Goal: Task Accomplishment & Management: Manage account settings

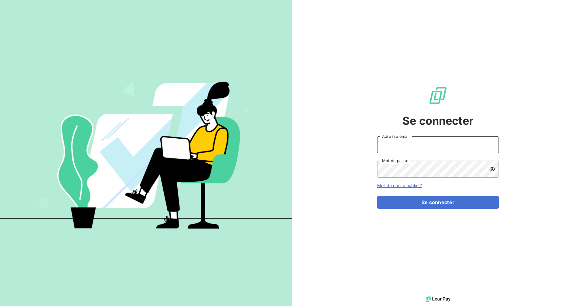
click at [406, 146] on input "Adresse email" at bounding box center [438, 144] width 122 height 17
click at [0, 306] on com-1password-button at bounding box center [0, 306] width 0 height 0
type input "[EMAIL_ADDRESS][DOMAIN_NAME]"
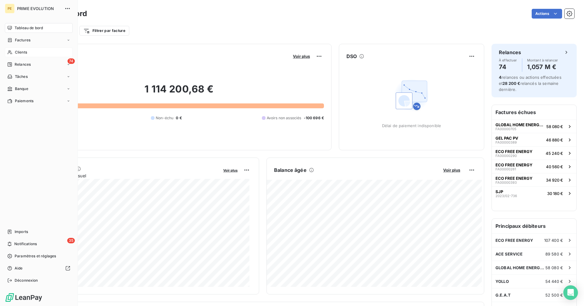
click at [11, 50] on icon at bounding box center [9, 52] width 5 height 5
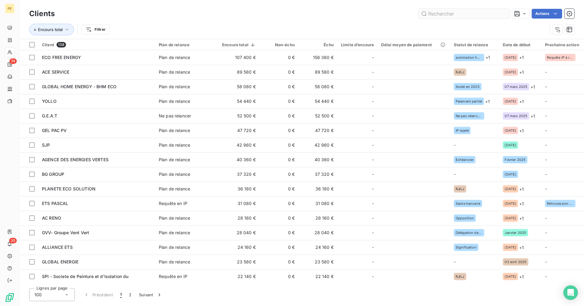
click at [454, 16] on input "text" at bounding box center [463, 14] width 91 height 10
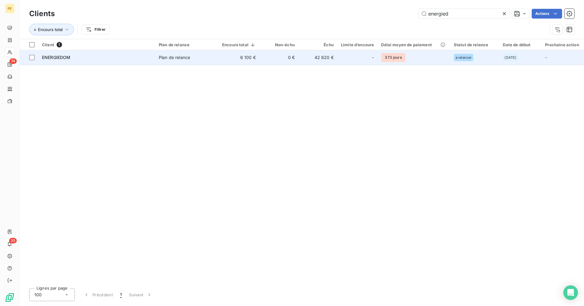
type input "energied"
click at [170, 57] on div "Plan de relance" at bounding box center [174, 57] width 31 height 6
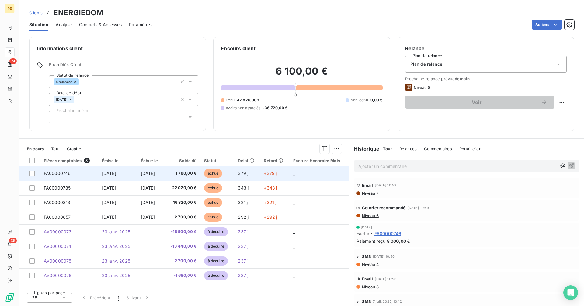
click at [111, 176] on td "[DATE]" at bounding box center [117, 173] width 39 height 15
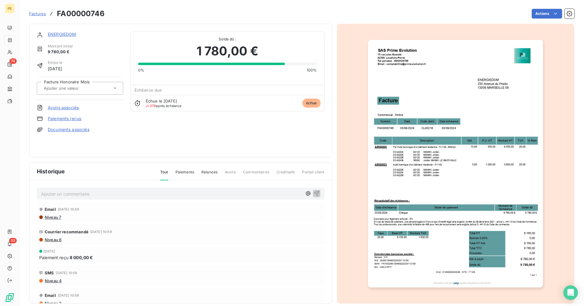
click at [502, 117] on img "button" at bounding box center [455, 164] width 175 height 248
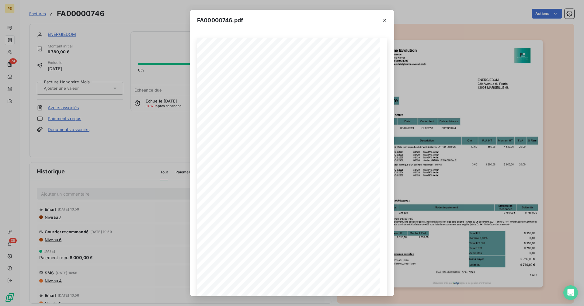
click at [426, 112] on div "FA00000746.pdf 0,00 € Siret : 91948939300026 - APE : 7112B 1 sur 1 ENERGIEDOM […" at bounding box center [292, 153] width 584 height 306
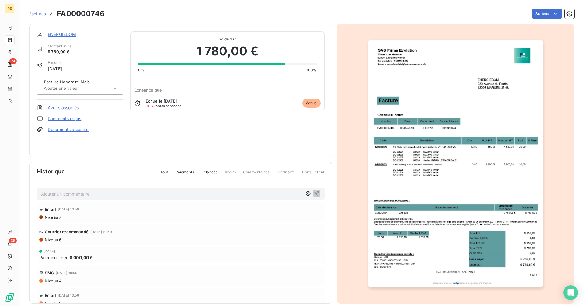
click at [65, 34] on link "ENERGIEDOM" at bounding box center [62, 34] width 29 height 5
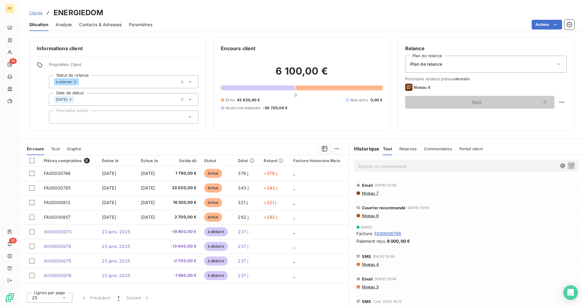
click at [371, 216] on span "Niveau 6" at bounding box center [369, 215] width 17 height 5
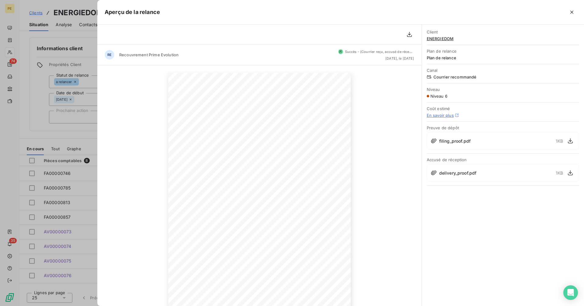
click at [63, 127] on div at bounding box center [292, 153] width 584 height 306
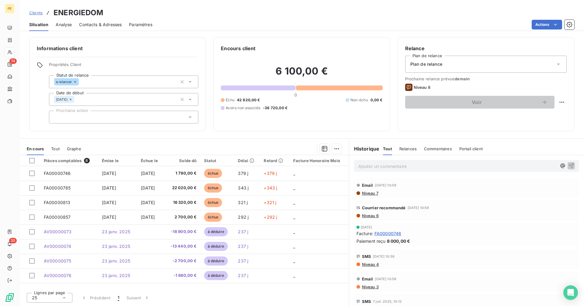
click at [37, 15] on span "Clients" at bounding box center [35, 12] width 13 height 5
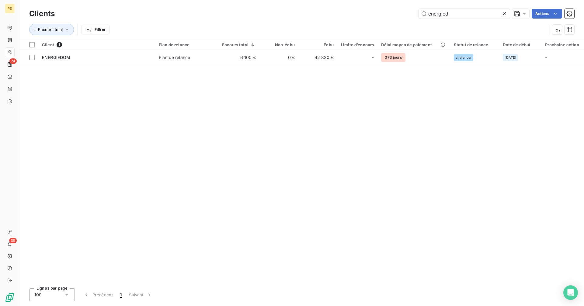
drag, startPoint x: 456, startPoint y: 13, endPoint x: 390, endPoint y: 19, distance: 65.9
click at [448, 13] on input "energied" at bounding box center [463, 14] width 91 height 10
drag, startPoint x: 390, startPoint y: 19, endPoint x: 380, endPoint y: 20, distance: 10.4
click at [380, 19] on div "Clients energied Actions" at bounding box center [301, 13] width 545 height 13
click at [504, 14] on icon at bounding box center [504, 14] width 6 height 6
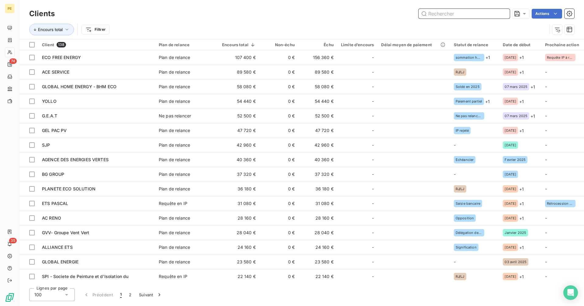
click at [469, 13] on input "text" at bounding box center [463, 14] width 91 height 10
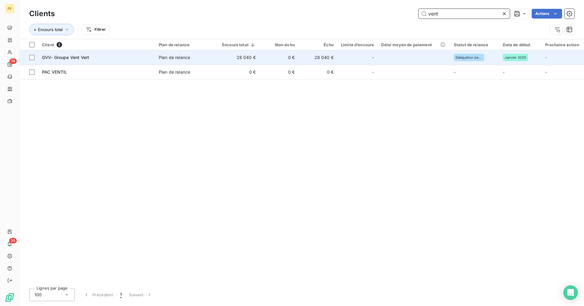
type input "vent"
click at [223, 57] on td "28 040 €" at bounding box center [238, 57] width 41 height 15
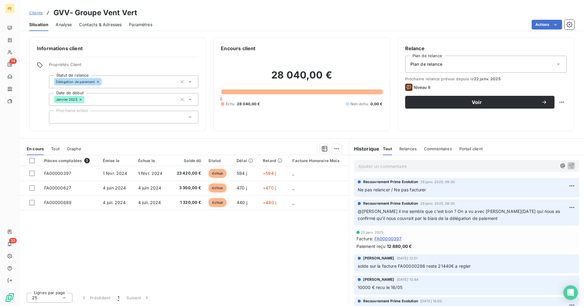
click at [405, 166] on p "Ajouter un commentaire ﻿" at bounding box center [457, 166] width 198 height 8
click at [429, 166] on p "Demande de Morgane :" at bounding box center [457, 165] width 198 height 7
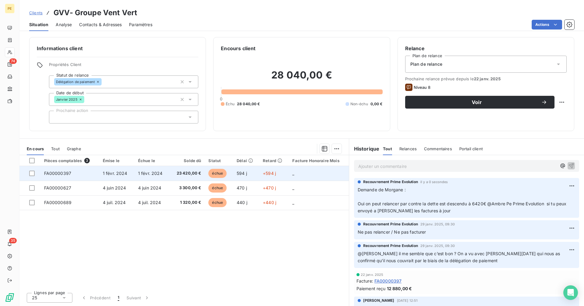
click at [147, 172] on span "1 févr. 2024" at bounding box center [150, 173] width 25 height 5
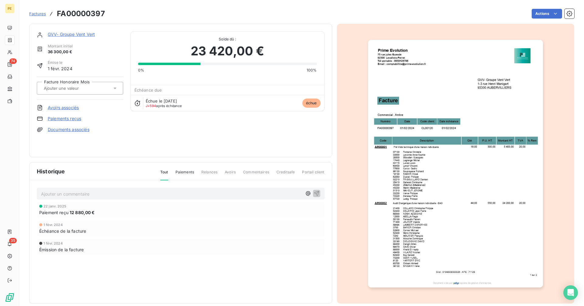
click at [78, 119] on link "Paiements reçus" at bounding box center [64, 119] width 33 height 6
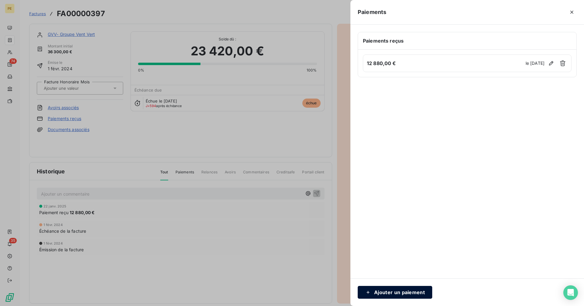
click at [382, 292] on button "Ajouter un paiement" at bounding box center [395, 292] width 75 height 13
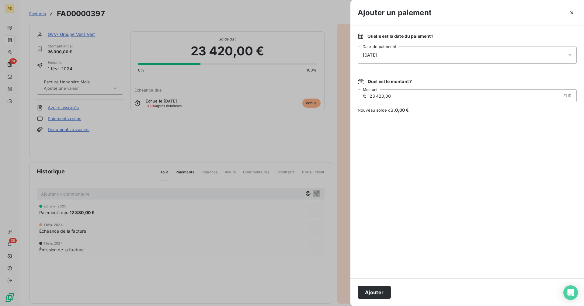
click at [411, 96] on input "23 420,00" at bounding box center [465, 96] width 192 height 12
drag, startPoint x: 410, startPoint y: 96, endPoint x: 356, endPoint y: 95, distance: 54.8
click at [356, 95] on div "Quelle est la date du paiement ? [DATE] Date de paiement Quel est le montant ? …" at bounding box center [467, 152] width 234 height 252
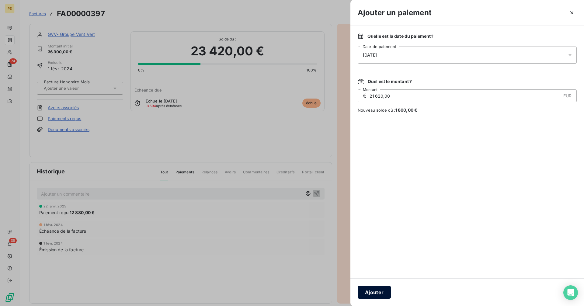
type input "21 620,00"
click at [376, 291] on button "Ajouter" at bounding box center [374, 292] width 33 height 13
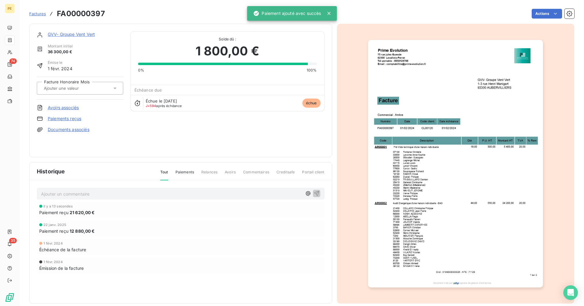
click at [84, 35] on link "GVV- Groupe Vent Vert" at bounding box center [71, 34] width 47 height 5
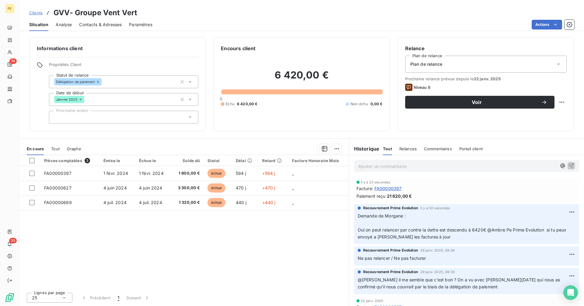
click at [275, 230] on div "Pièces comptables 3 Émise le Échue le Solde dû Statut Délai Retard Facture Hono…" at bounding box center [183, 221] width 329 height 133
click at [91, 23] on span "Contacts & Adresses" at bounding box center [100, 25] width 43 height 6
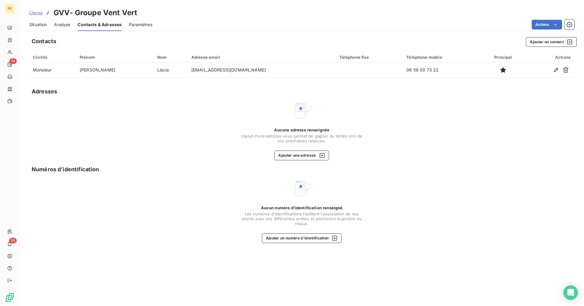
drag, startPoint x: 34, startPoint y: 23, endPoint x: 49, endPoint y: 30, distance: 17.1
click at [34, 23] on span "Situation" at bounding box center [38, 25] width 18 height 6
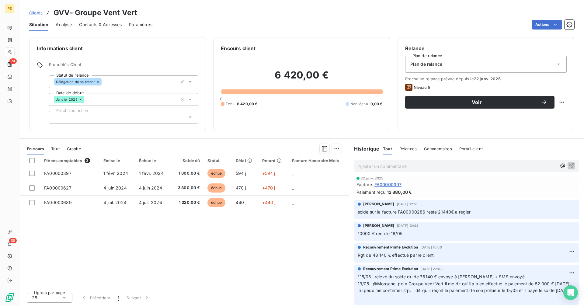
scroll to position [130, 0]
click at [377, 168] on p "Ajouter un commentaire ﻿" at bounding box center [457, 166] width 198 height 8
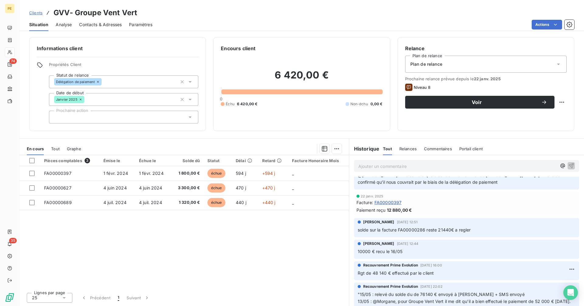
scroll to position [0, 0]
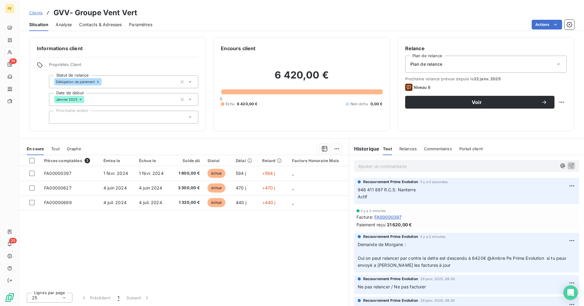
click at [99, 10] on h3 "GVV- Groupe Vent Vert" at bounding box center [96, 12] width 84 height 11
copy h3 "GVV- Groupe Vent Vert"
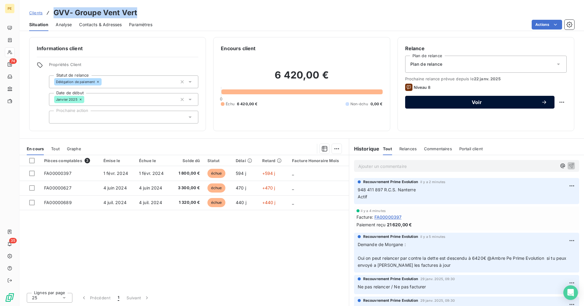
click at [529, 104] on span "Voir" at bounding box center [476, 102] width 129 height 5
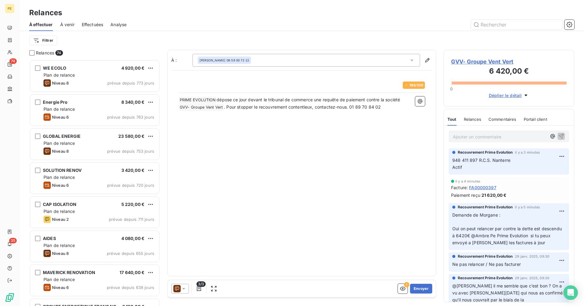
scroll to position [242, 126]
click at [182, 287] on icon at bounding box center [184, 289] width 6 height 6
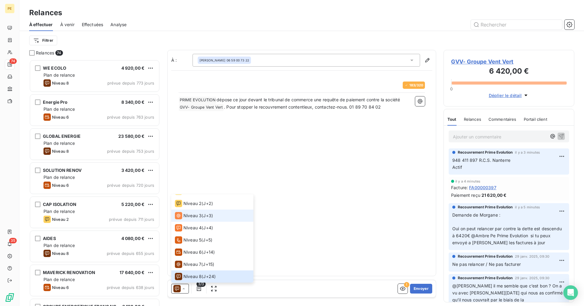
scroll to position [0, 0]
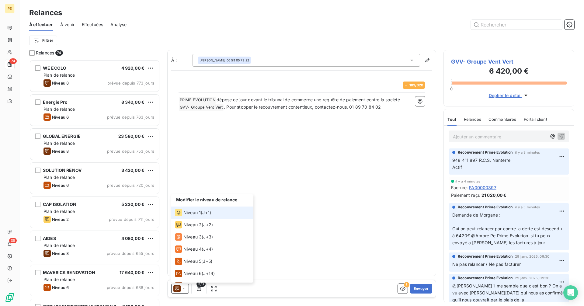
click at [202, 211] on div "Niveau 1 ( J+1 )" at bounding box center [193, 212] width 36 height 7
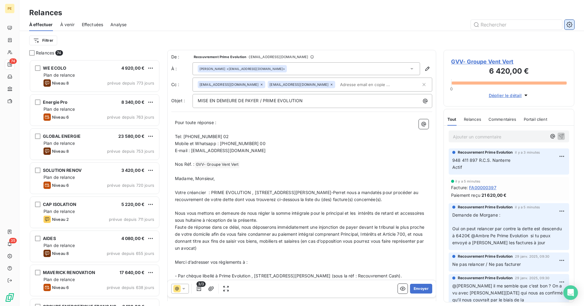
click at [567, 26] on icon "button" at bounding box center [569, 25] width 6 height 6
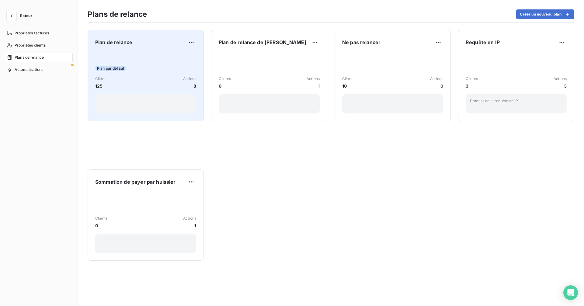
click at [134, 72] on div "Plan par défaut Clients 125 Actions 8" at bounding box center [145, 82] width 101 height 61
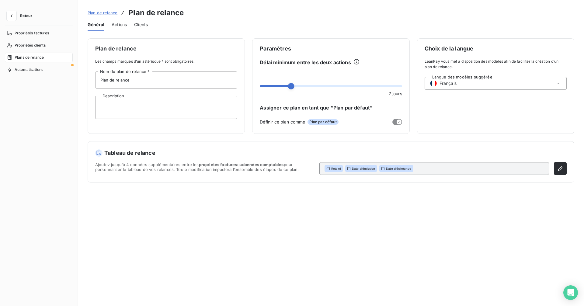
click at [118, 28] on div "Actions" at bounding box center [119, 24] width 15 height 13
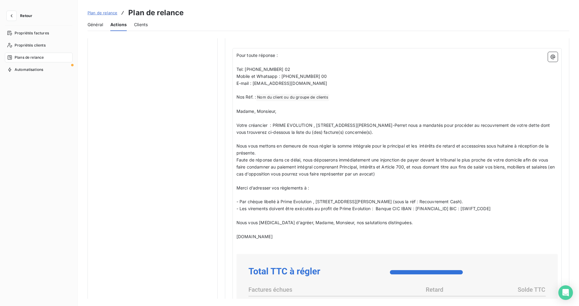
scroll to position [425, 0]
click at [316, 125] on span "Votre créancier : PRIME EVOLUTION , [STREET_ADDRESS][PERSON_NAME]-Perret nous a…" at bounding box center [394, 128] width 315 height 12
click at [404, 124] on span "Votre créancier : PRIME EVOLUTION , [STREET_ADDRESS][PERSON_NAME]-Perret nous a…" at bounding box center [394, 128] width 315 height 12
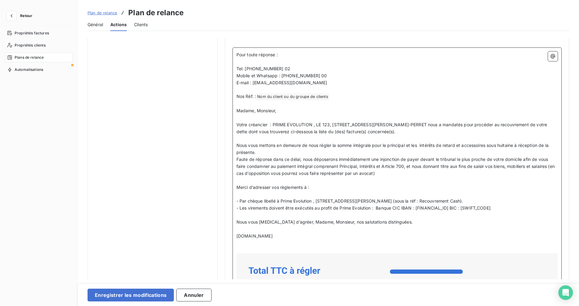
click at [317, 201] on span "- Par chèque libellé à Prime Evolution , [STREET_ADDRESS][PERSON_NAME] (sous la…" at bounding box center [350, 200] width 227 height 5
click at [405, 202] on span "- Par chèque libellé à Prime Evolution , [STREET_ADDRESS][PERSON_NAME] (sous la…" at bounding box center [350, 200] width 227 height 5
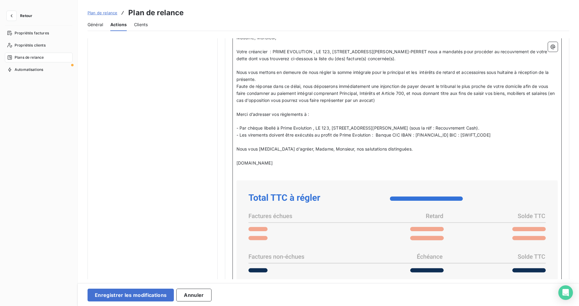
scroll to position [496, 0]
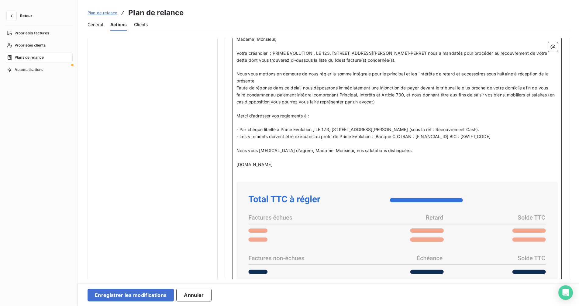
click at [467, 128] on span "- Par chèque libellé à Prime Evolution , LE 123, [STREET_ADDRESS][PERSON_NAME] …" at bounding box center [358, 129] width 243 height 5
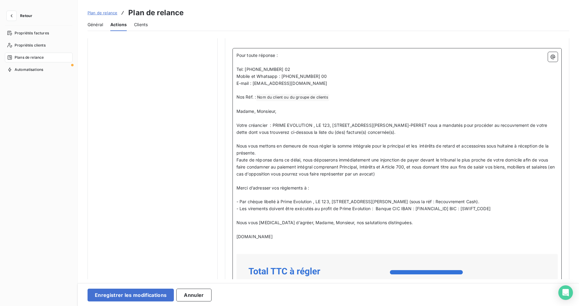
scroll to position [425, 0]
click at [480, 201] on span "- Par chèque libellé à Prime Evolution , LE 123, [STREET_ADDRESS][PERSON_NAME] …" at bounding box center [358, 200] width 243 height 5
click at [554, 56] on button "button" at bounding box center [553, 56] width 10 height 10
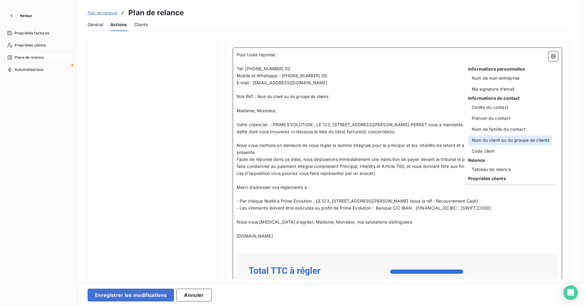
click at [495, 141] on div "Nom du client ou du groupe de clients" at bounding box center [510, 140] width 84 height 10
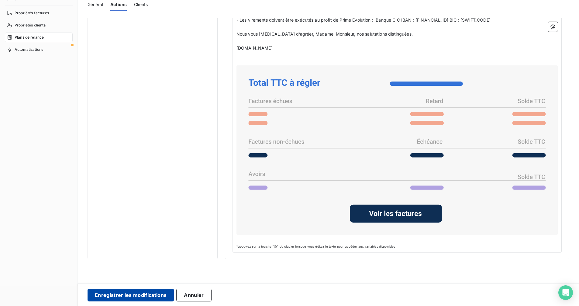
scroll to position [21, 0]
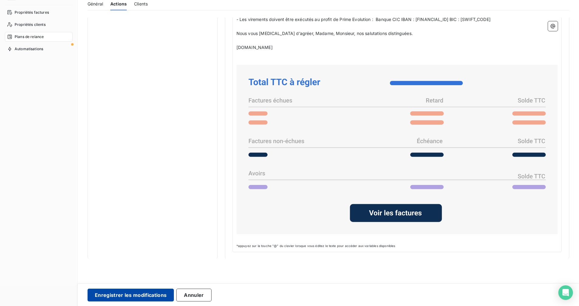
click at [138, 296] on button "Enregistrer les modifications" at bounding box center [131, 295] width 86 height 13
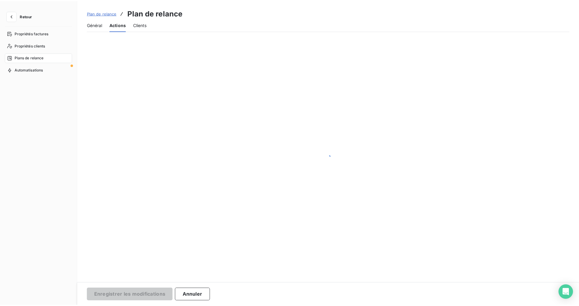
scroll to position [0, 0]
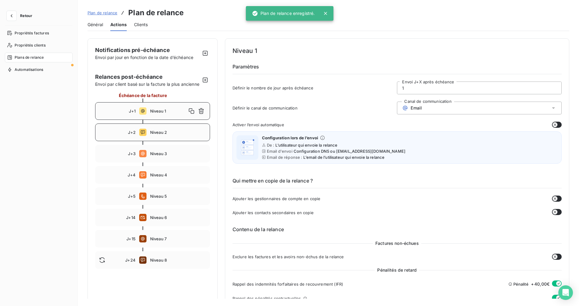
click at [173, 135] on span "Niveau 2" at bounding box center [178, 132] width 56 height 5
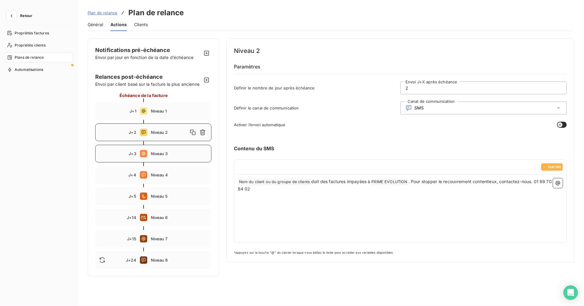
click at [161, 151] on span "Niveau 3" at bounding box center [179, 153] width 57 height 5
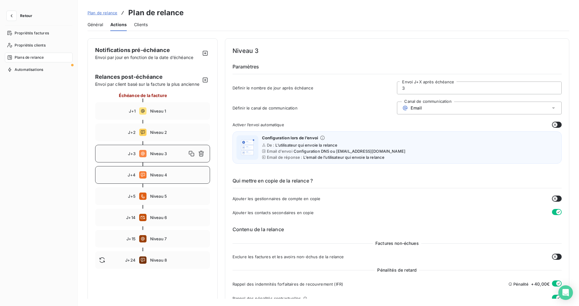
click at [155, 184] on div "J+4 Niveau 4" at bounding box center [152, 175] width 115 height 18
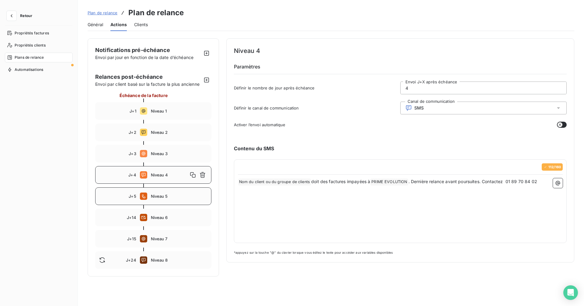
click at [156, 195] on span "Niveau 5" at bounding box center [179, 196] width 57 height 5
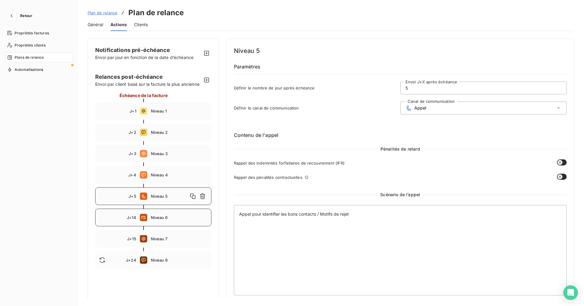
click at [157, 213] on div "J+14 Niveau 6" at bounding box center [153, 218] width 116 height 18
type input "14"
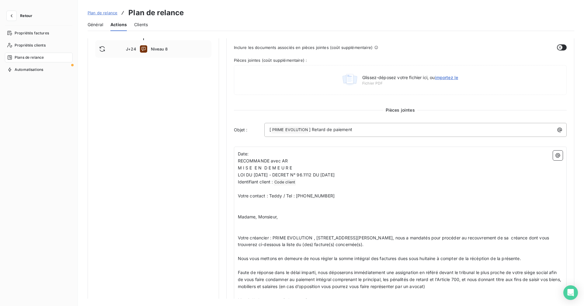
scroll to position [212, 0]
drag, startPoint x: 315, startPoint y: 238, endPoint x: 325, endPoint y: 236, distance: 10.1
click at [315, 238] on span "Votre créancier : PRIME EVOLUTION , [STREET_ADDRESS][PERSON_NAME], nous a manda…" at bounding box center [394, 240] width 313 height 12
click at [404, 238] on span "Votre créancier : PRIME EVOLUTION , [STREET_ADDRESS][PERSON_NAME], nous a manda…" at bounding box center [394, 240] width 313 height 12
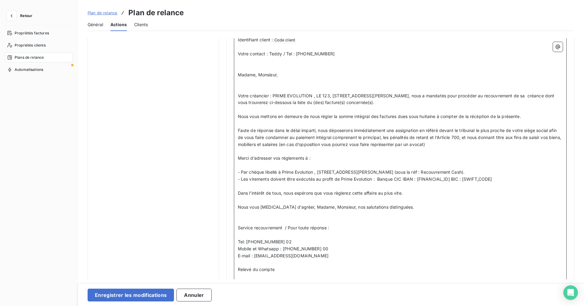
scroll to position [354, 0]
click at [318, 172] on span "- Par chèque libellé à Prime Evolution , [STREET_ADDRESS][PERSON_NAME] (sous la…" at bounding box center [351, 171] width 227 height 5
click at [405, 172] on span "- Par chèque libellé à Prime Evolution , [STREET_ADDRESS][PERSON_NAME] (sous la…" at bounding box center [351, 171] width 227 height 5
click at [468, 173] on span "- Par chèque libellé à Prime Evolution , LE 123, [STREET_ADDRESS][PERSON_NAME] …" at bounding box center [359, 171] width 243 height 5
click at [481, 172] on span "- Par chèque libellé à Prime Evolution , LE 123, [STREET_ADDRESS][PERSON_NAME] …" at bounding box center [359, 171] width 243 height 5
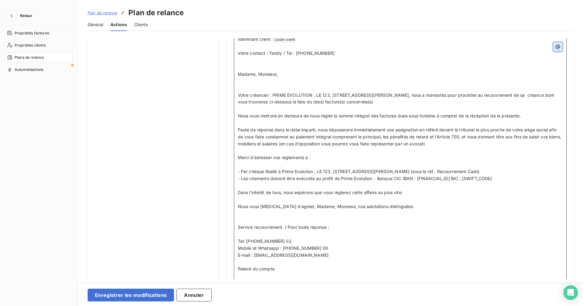
click at [558, 49] on icon "button" at bounding box center [558, 47] width 6 height 6
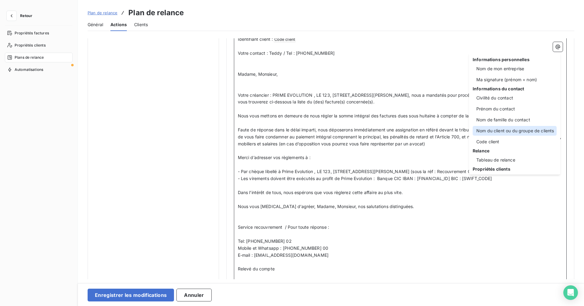
click at [514, 130] on div "Nom du client ou du groupe de clients" at bounding box center [515, 131] width 84 height 10
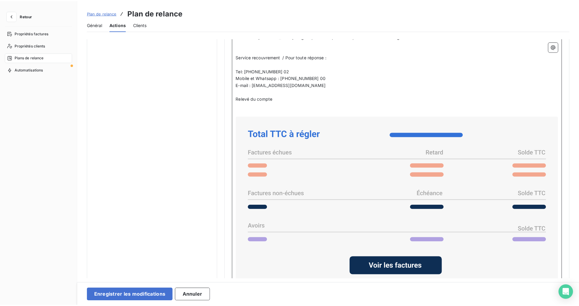
scroll to position [563, 0]
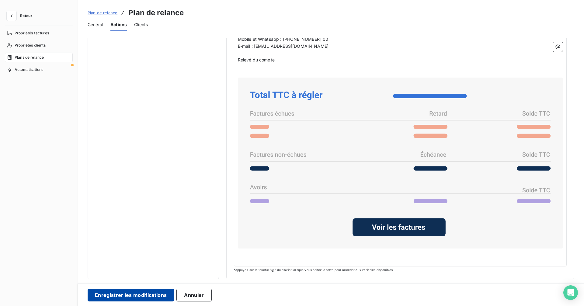
click at [145, 298] on button "Enregistrer les modifications" at bounding box center [131, 295] width 86 height 13
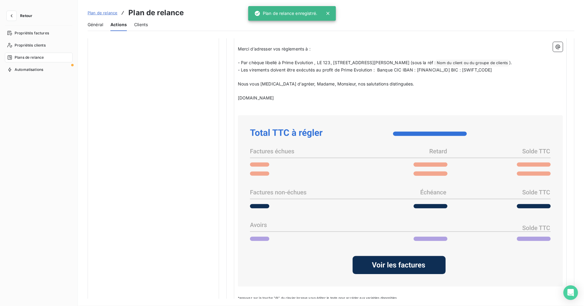
scroll to position [0, 0]
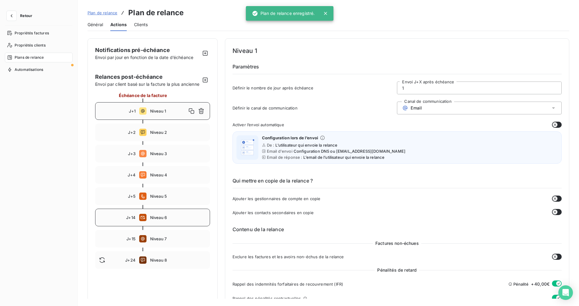
click at [161, 226] on div "J+14 Niveau 6" at bounding box center [152, 218] width 115 height 18
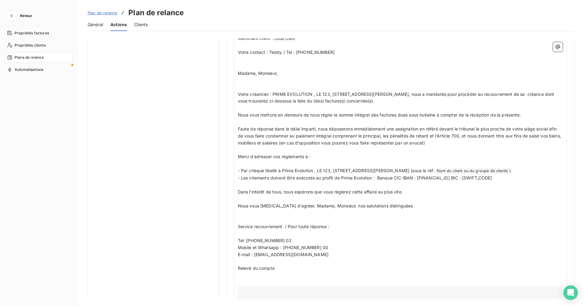
scroll to position [355, 0]
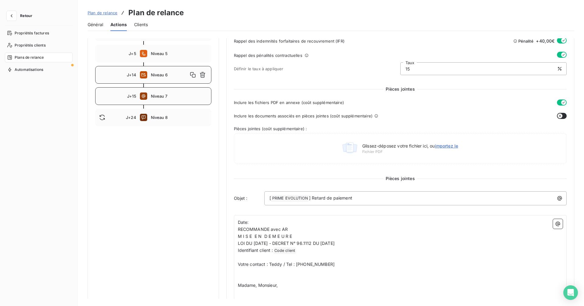
click at [169, 101] on div "J+15 Niveau 7" at bounding box center [153, 96] width 116 height 18
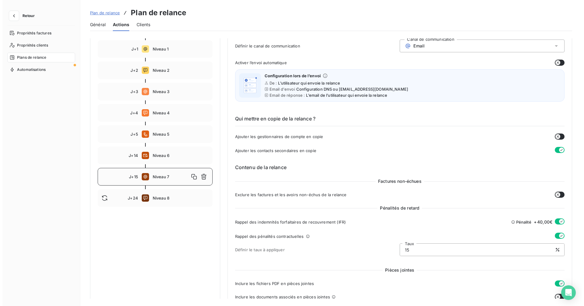
scroll to position [61, 0]
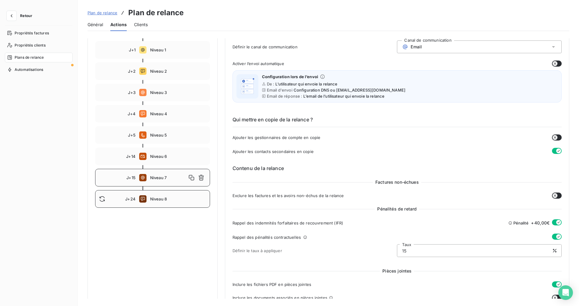
click at [152, 201] on span "Niveau 8" at bounding box center [178, 198] width 56 height 5
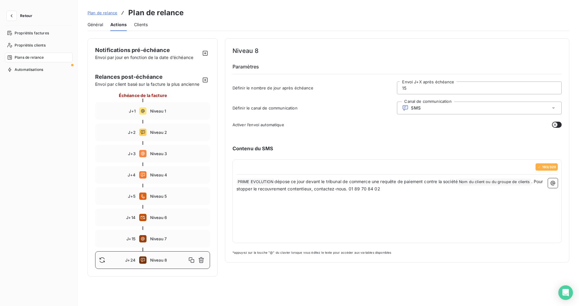
type input "24"
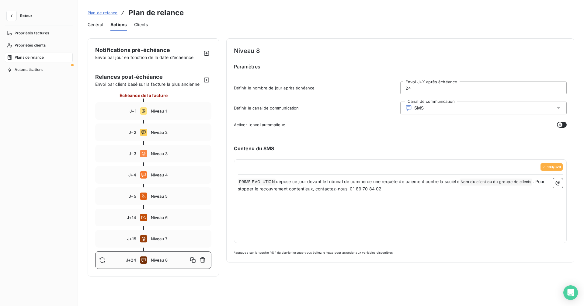
scroll to position [0, 0]
click at [7, 15] on button "Retour" at bounding box center [21, 16] width 32 height 10
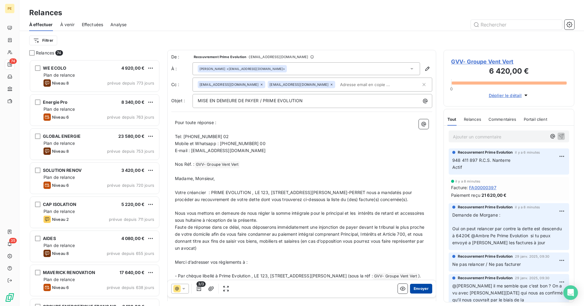
click at [424, 291] on button "Envoyer" at bounding box center [421, 289] width 22 height 10
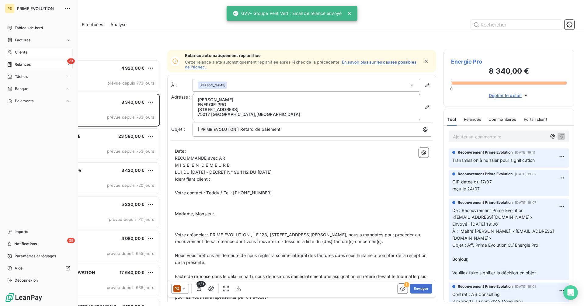
drag, startPoint x: 16, startPoint y: 52, endPoint x: 30, endPoint y: 52, distance: 13.1
click at [17, 52] on span "Clients" at bounding box center [21, 52] width 12 height 5
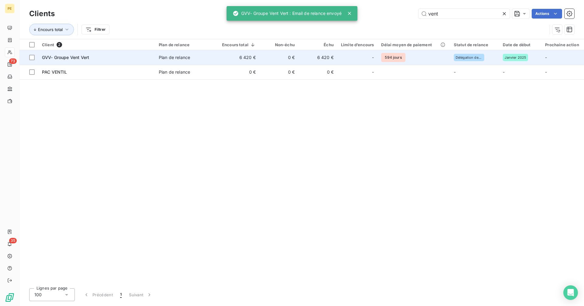
click at [194, 60] on span "Plan de relance" at bounding box center [187, 57] width 56 height 6
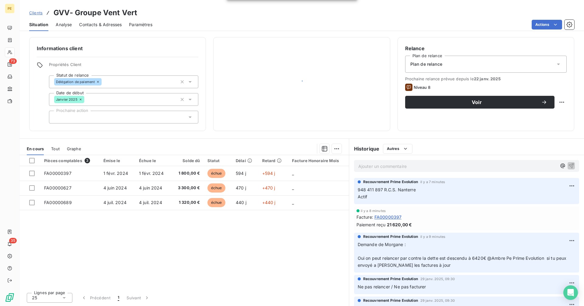
click at [194, 60] on div "Informations client Propriétés Client Statut de relance Délégation de paiement …" at bounding box center [117, 84] width 177 height 94
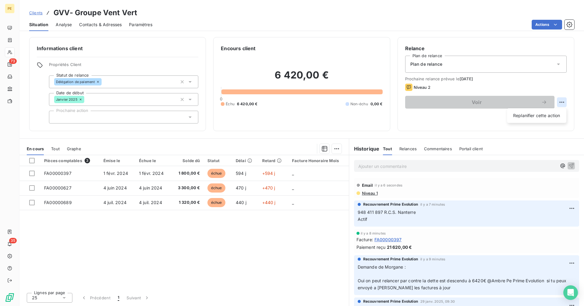
click at [563, 99] on html "PE 73 35 Clients GVV- Groupe Vent Vert Situation Analyse Contacts & Adresses Pa…" at bounding box center [292, 153] width 584 height 306
click at [549, 116] on div "Replanifier cette action" at bounding box center [536, 116] width 54 height 10
select select "8"
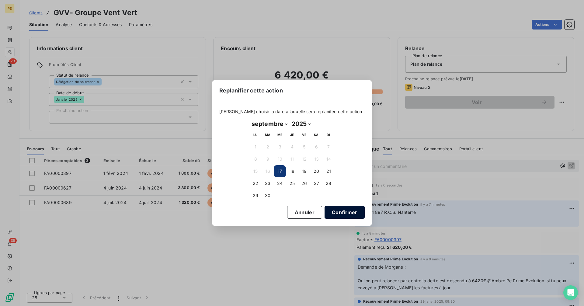
click at [334, 216] on button "Confirmer" at bounding box center [345, 212] width 40 height 13
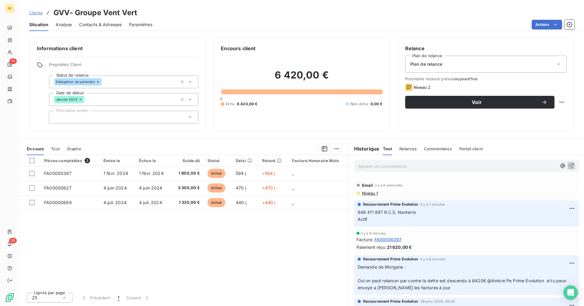
click at [99, 26] on span "Contacts & Adresses" at bounding box center [100, 25] width 43 height 6
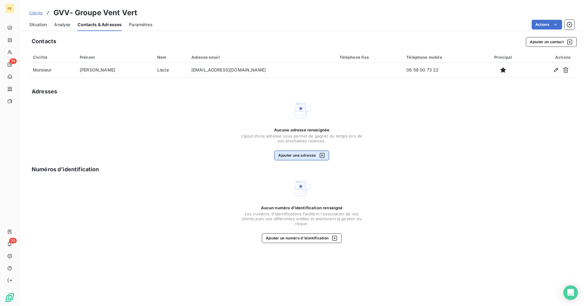
click at [297, 155] on button "Ajouter une adresse" at bounding box center [301, 156] width 54 height 10
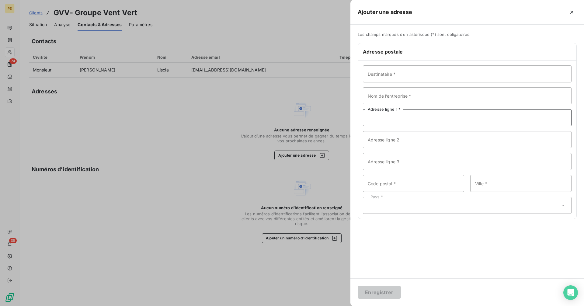
click at [393, 120] on input "Adresse ligne 1 *" at bounding box center [467, 117] width 209 height 17
paste input "[STREET_ADDRESS]"
click at [407, 118] on input "[STREET_ADDRESS]" at bounding box center [467, 117] width 209 height 17
type input "[STREET_ADDRESS]"
click at [402, 182] on input "Code postal *" at bounding box center [413, 183] width 101 height 17
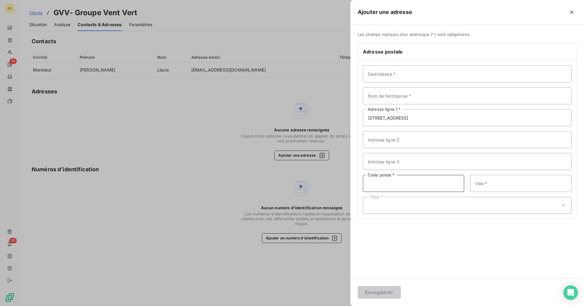
paste input "92150 SURESNES"
click at [383, 184] on input "92150 SURESNES" at bounding box center [413, 183] width 101 height 17
click at [382, 185] on input "92150 SURESNES" at bounding box center [413, 183] width 101 height 17
type input "92150"
click at [498, 184] on input "Ville *" at bounding box center [520, 183] width 101 height 17
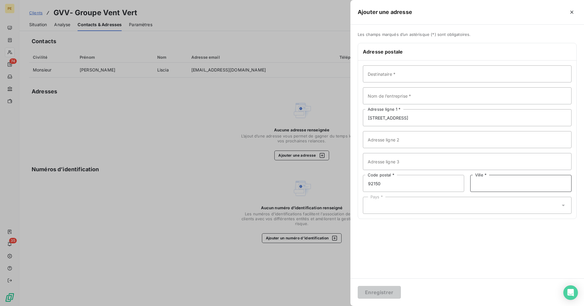
paste input "SURESNES"
type input "SURESNES"
click at [412, 204] on div "Pays *" at bounding box center [467, 205] width 209 height 17
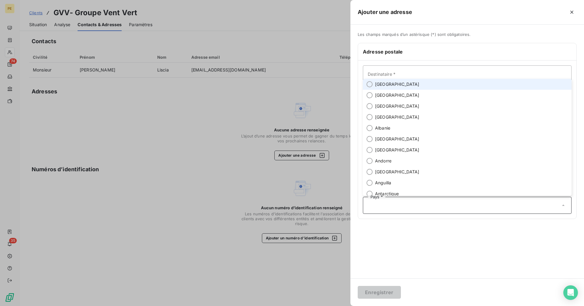
click at [385, 85] on span "[GEOGRAPHIC_DATA]" at bounding box center [397, 84] width 44 height 6
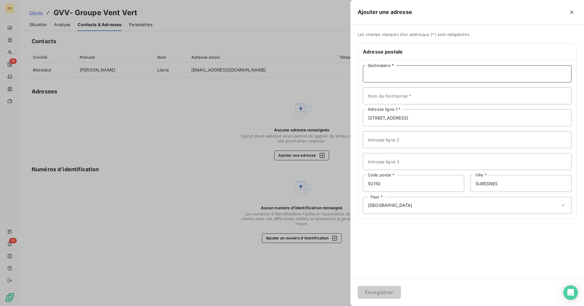
click at [397, 74] on input "Destinataire *" at bounding box center [467, 73] width 209 height 17
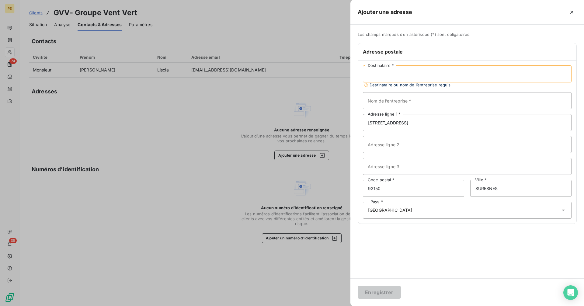
paste input "[PERSON_NAME]"
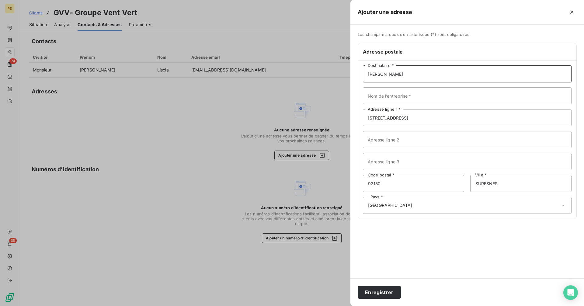
type input "[PERSON_NAME]"
click at [478, 95] on input "Nom de l’entreprise *" at bounding box center [467, 95] width 209 height 17
paste input "GROUPE VENT VERT"
type input "GROUPE VENT VERT"
click at [394, 289] on button "Enregistrer" at bounding box center [379, 292] width 43 height 13
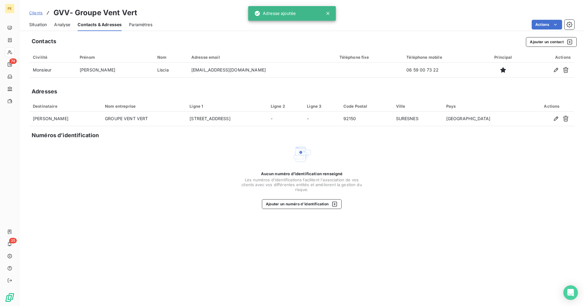
click at [37, 26] on span "Situation" at bounding box center [38, 25] width 18 height 6
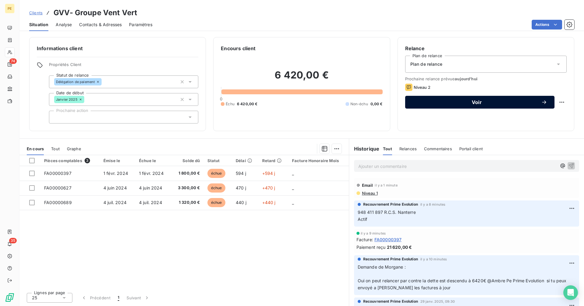
click at [489, 100] on span "Voir" at bounding box center [476, 102] width 129 height 5
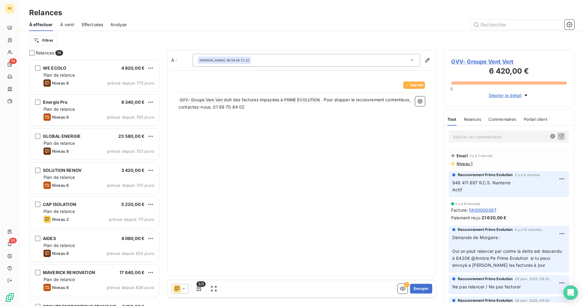
scroll to position [242, 126]
click at [181, 289] on div at bounding box center [180, 289] width 18 height 10
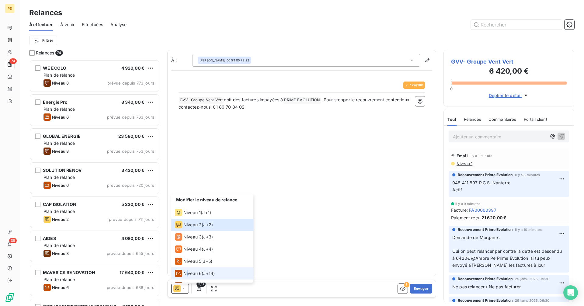
click at [187, 275] on span "Niveau 6" at bounding box center [192, 273] width 18 height 6
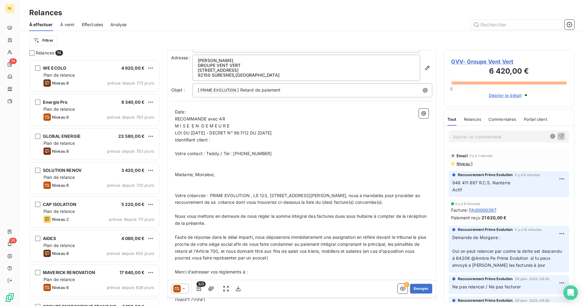
scroll to position [0, 0]
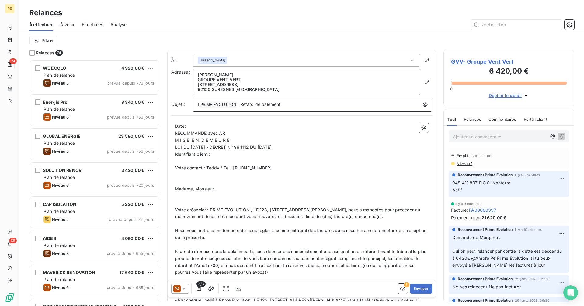
click at [303, 105] on p "[ PRIME EVOLUTION ﻿ ] Retard de paiement" at bounding box center [314, 104] width 232 height 7
click at [307, 106] on p "[ PRIME EVOLUTION ﻿ ] Retard de paiement" at bounding box center [314, 104] width 232 height 7
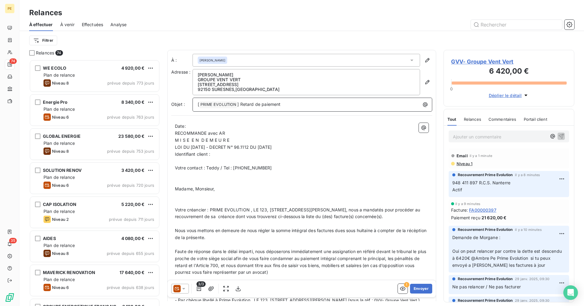
click at [355, 106] on p "[ PRIME EVOLUTION ﻿ ] Retard de paiement" at bounding box center [314, 104] width 232 height 7
click at [197, 105] on div "[ PRIME EVOLUTION ﻿ ] Retard de paiement" at bounding box center [312, 104] width 235 height 9
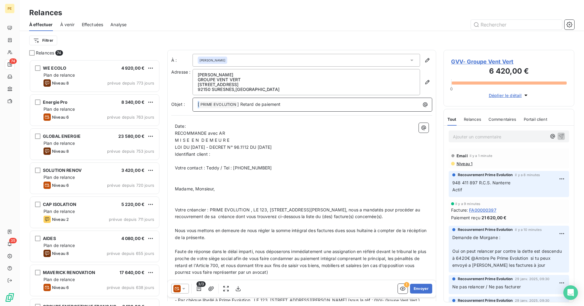
click at [197, 105] on div "[ PRIME EVOLUTION ﻿ ] Retard de paiement" at bounding box center [312, 104] width 235 height 9
click at [267, 102] on span "] Retard de paiement" at bounding box center [258, 104] width 43 height 5
click at [241, 105] on span "] Retard de paiement" at bounding box center [258, 104] width 43 height 5
click at [247, 104] on p "Retard de paiement" at bounding box center [314, 104] width 232 height 7
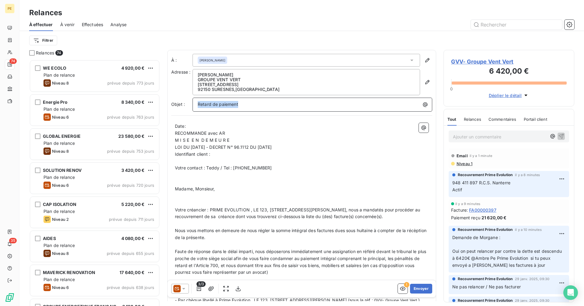
click at [247, 104] on p "Retard de paiement" at bounding box center [314, 104] width 232 height 7
drag, startPoint x: 270, startPoint y: 103, endPoint x: 241, endPoint y: 102, distance: 28.9
click at [268, 103] on p "mISE EN DEMEURE" at bounding box center [314, 104] width 232 height 7
drag, startPoint x: 241, startPoint y: 102, endPoint x: 207, endPoint y: 101, distance: 33.8
click at [218, 101] on p "mISE EN DEMEURE" at bounding box center [314, 104] width 232 height 7
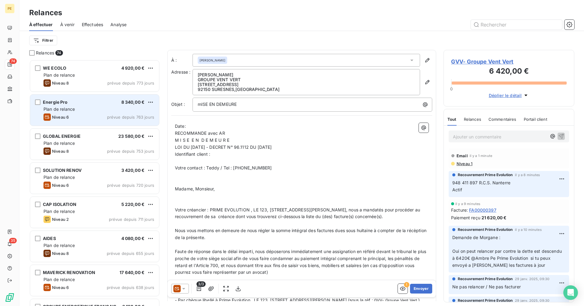
click at [112, 100] on div "Energie Pro 8 340,00 €" at bounding box center [98, 101] width 111 height 5
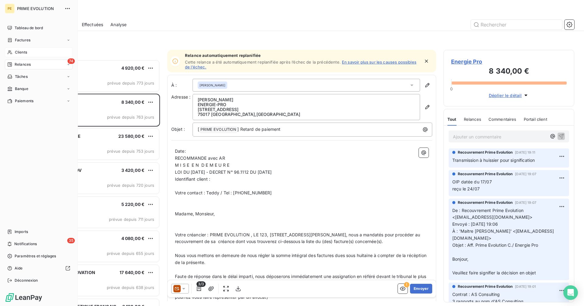
click at [13, 52] on div "Clients" at bounding box center [39, 52] width 68 height 10
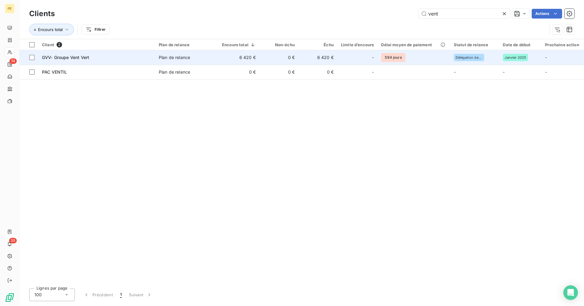
click at [261, 62] on td "0 €" at bounding box center [278, 57] width 39 height 15
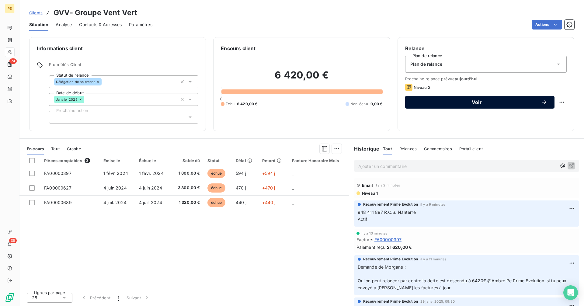
click at [469, 106] on button "Voir" at bounding box center [479, 102] width 149 height 13
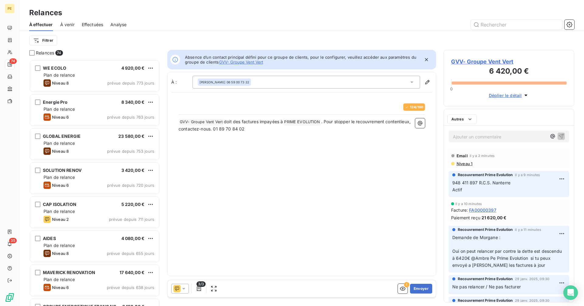
scroll to position [242, 126]
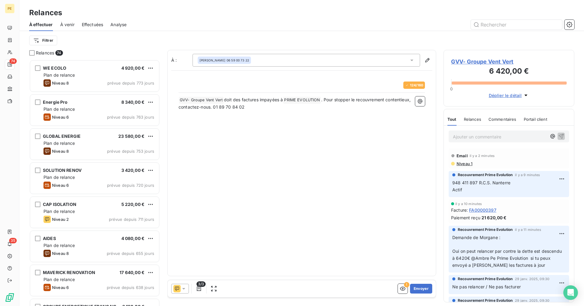
click at [182, 292] on div at bounding box center [180, 289] width 18 height 10
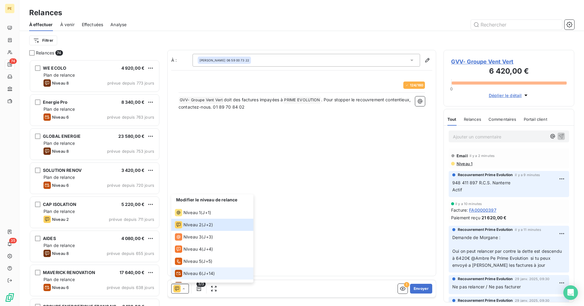
click at [193, 272] on span "Niveau 6" at bounding box center [192, 273] width 18 height 6
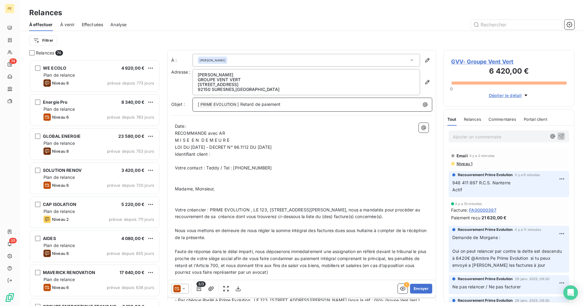
click at [284, 103] on p "[ PRIME EVOLUTION ﻿ ] Retard de paiement" at bounding box center [314, 104] width 232 height 7
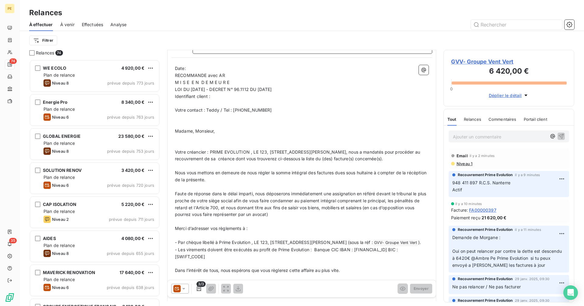
scroll to position [0, 0]
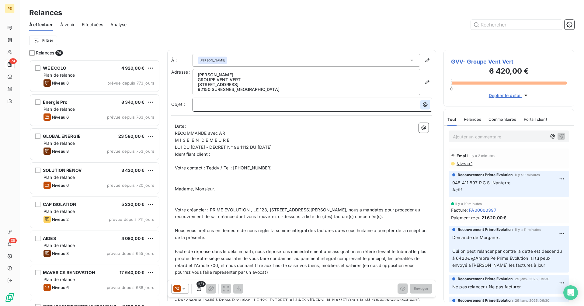
click at [423, 106] on icon "button" at bounding box center [425, 104] width 5 height 5
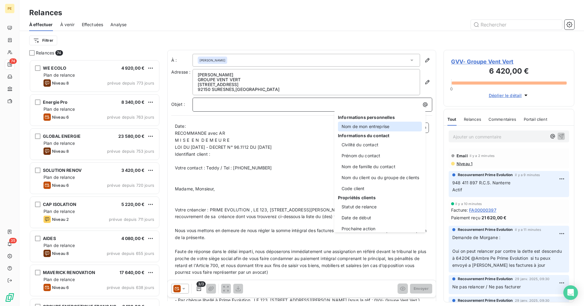
click at [375, 127] on div "Nom de mon entreprise" at bounding box center [380, 127] width 84 height 10
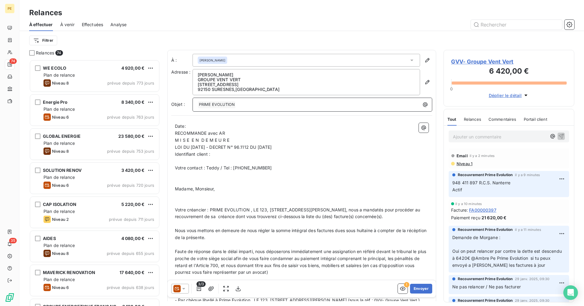
click at [196, 104] on div "﻿ PRIME EVOLUTION ﻿ ﻿" at bounding box center [312, 104] width 235 height 9
click at [267, 105] on p "Affaire PRIME EVOLUTION ﻿ ﻿" at bounding box center [314, 104] width 232 height 7
click at [422, 105] on icon "button" at bounding box center [425, 105] width 6 height 6
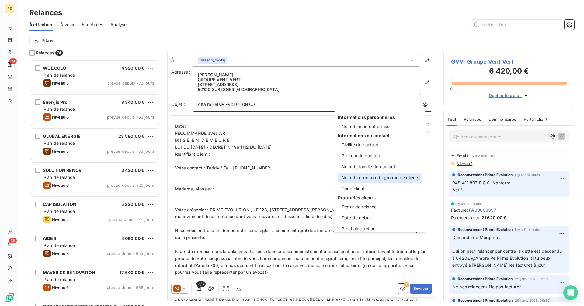
click at [386, 180] on div "Nom du client ou du groupe de clients" at bounding box center [380, 178] width 84 height 10
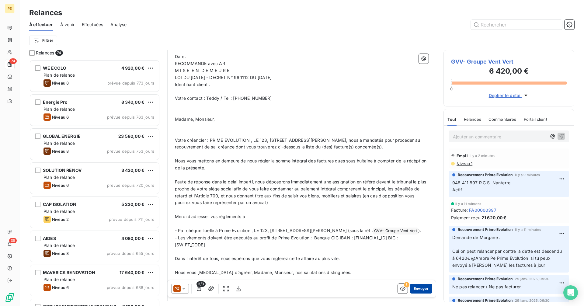
scroll to position [71, 0]
click at [420, 289] on button "Envoyer" at bounding box center [421, 289] width 22 height 10
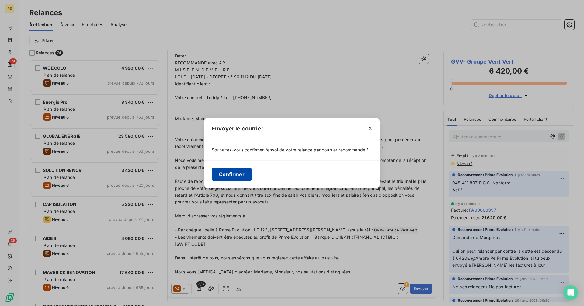
click at [239, 179] on button "Confirmer" at bounding box center [232, 174] width 40 height 13
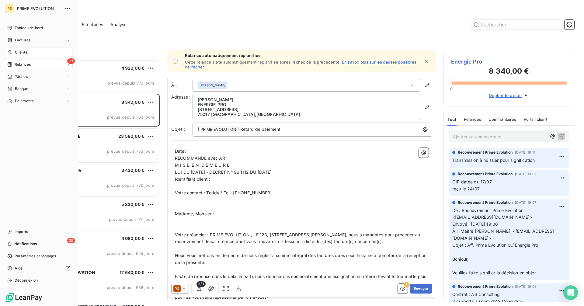
click at [20, 52] on span "Clients" at bounding box center [21, 52] width 12 height 5
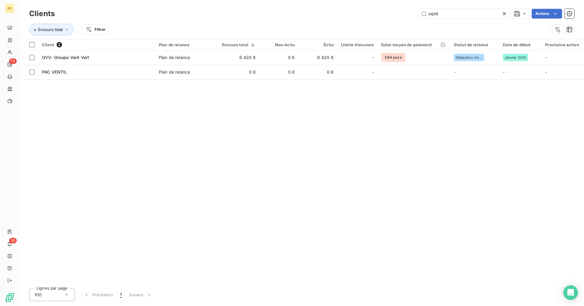
click at [506, 16] on icon at bounding box center [504, 14] width 6 height 6
